Goal: Check status: Check status

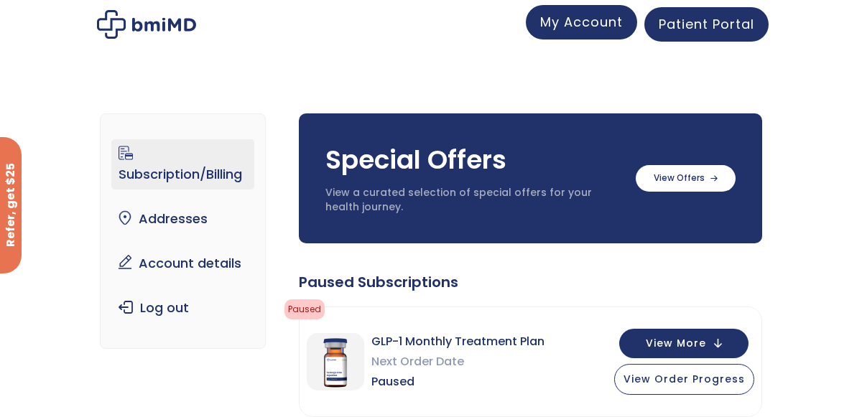
click at [587, 39] on link "My Account" at bounding box center [581, 22] width 111 height 34
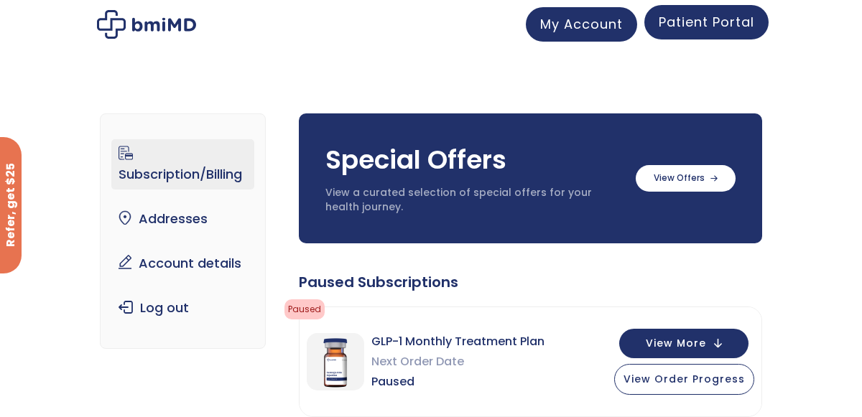
click at [699, 10] on link "Patient Portal" at bounding box center [706, 22] width 124 height 34
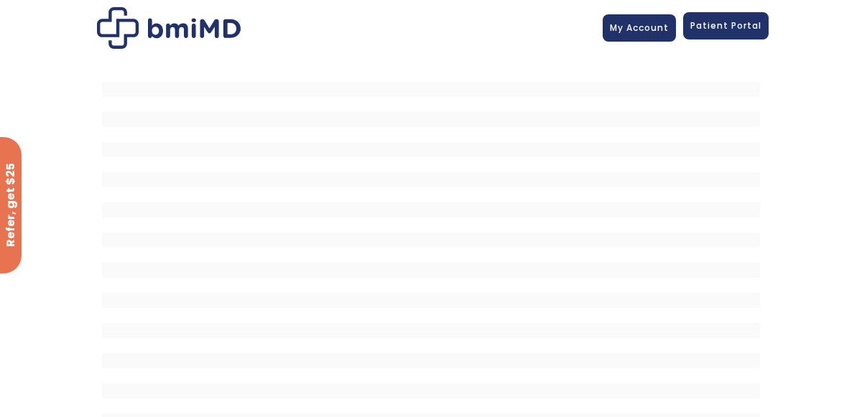
scroll to position [67, 0]
